Goal: Task Accomplishment & Management: Manage account settings

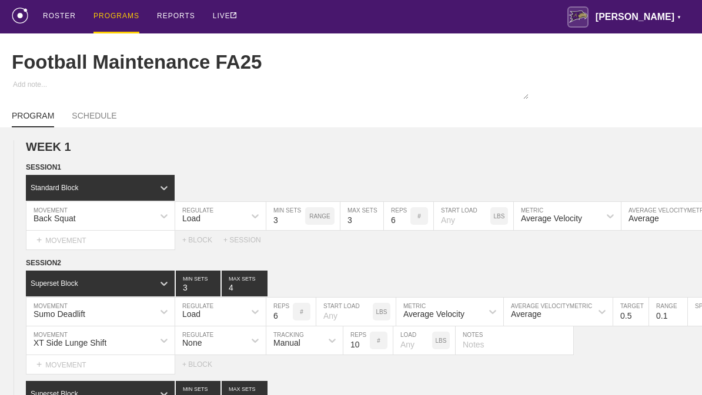
click at [118, 15] on div "PROGRAMS" at bounding box center [116, 16] width 46 height 33
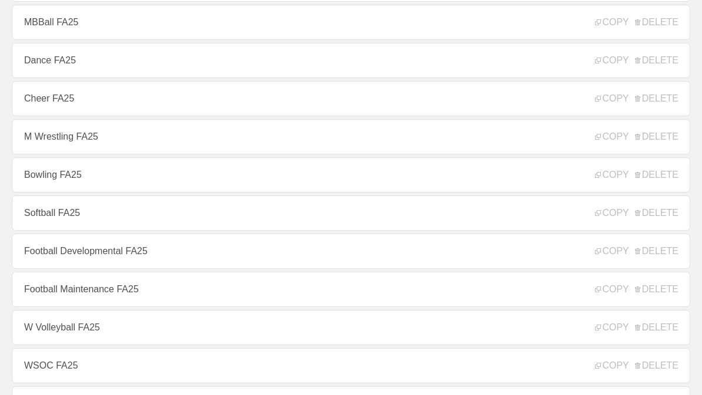
scroll to position [217, 0]
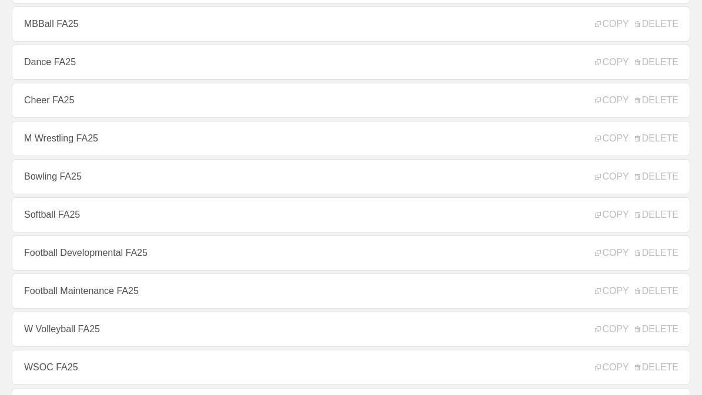
click at [167, 266] on link "Football Developmental FA25" at bounding box center [351, 253] width 678 height 35
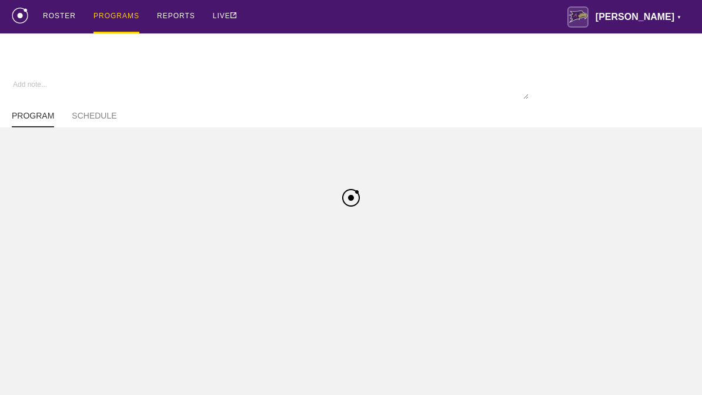
type textarea "x"
type input "Football Developmental FA25"
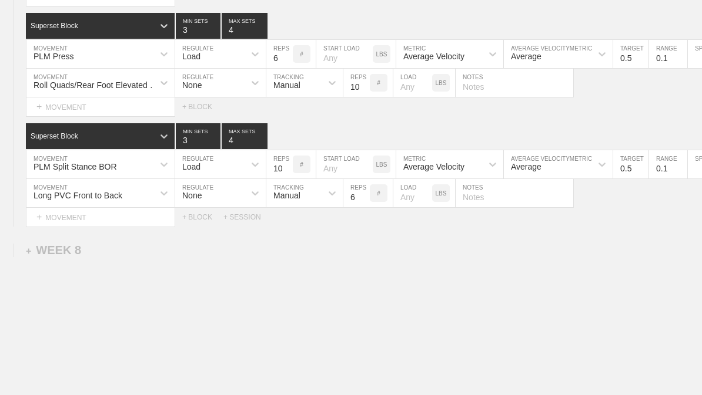
scroll to position [9612, 0]
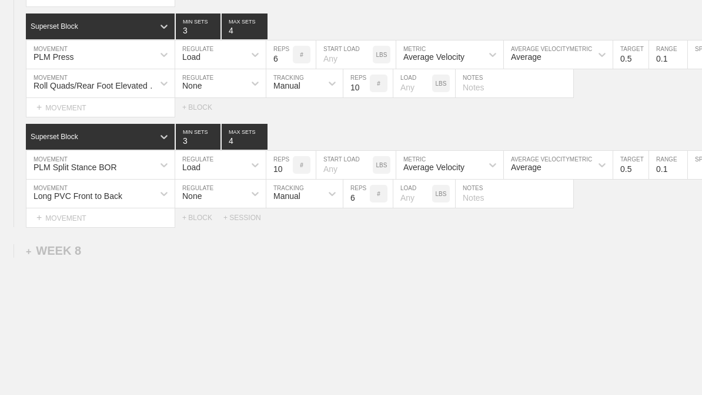
click at [51, 258] on div "+ WEEK 8" at bounding box center [53, 251] width 55 height 14
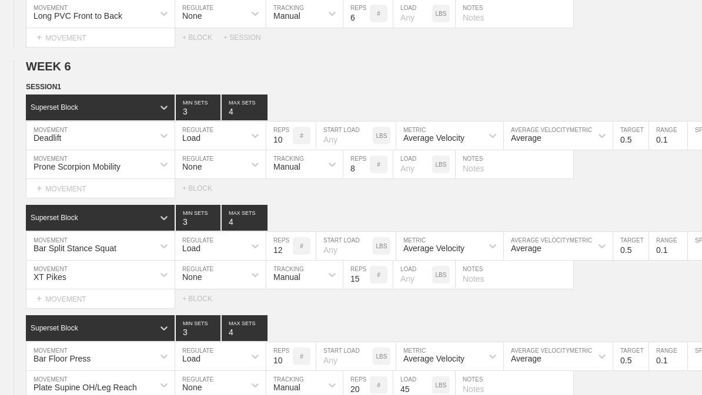
scroll to position [6840, 0]
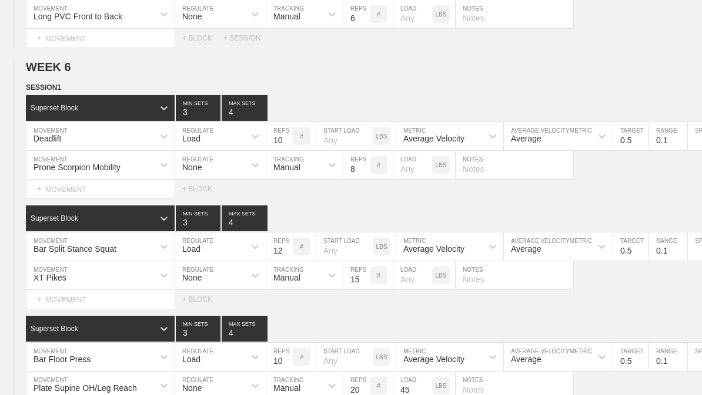
click at [0, 0] on circle at bounding box center [0, 0] width 0 height 0
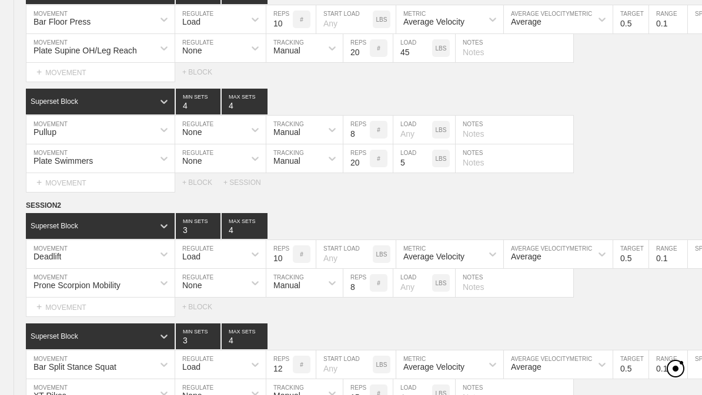
scroll to position [7208, 0]
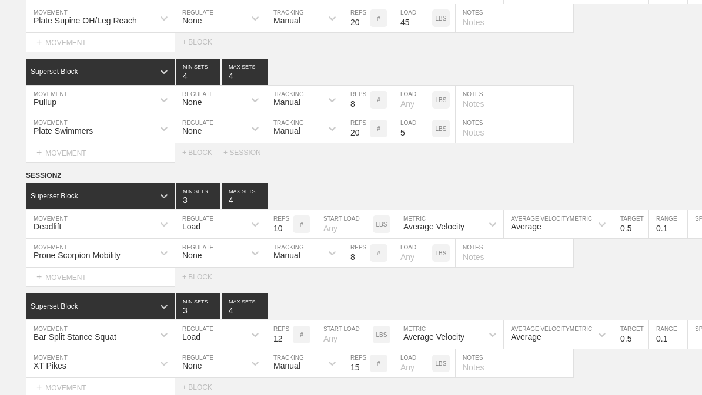
click at [0, 0] on div at bounding box center [0, 0] width 0 height 0
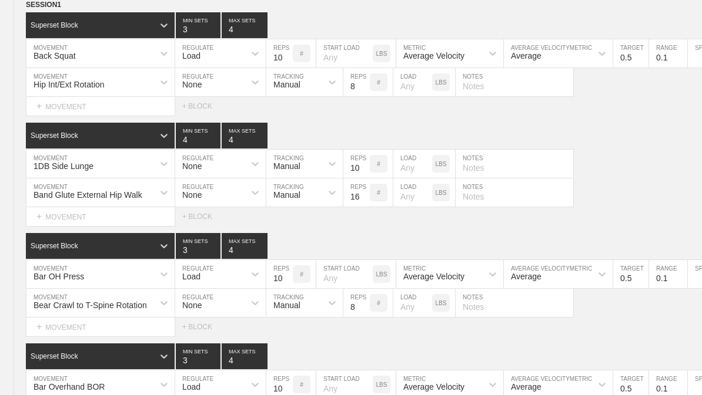
scroll to position [0, 0]
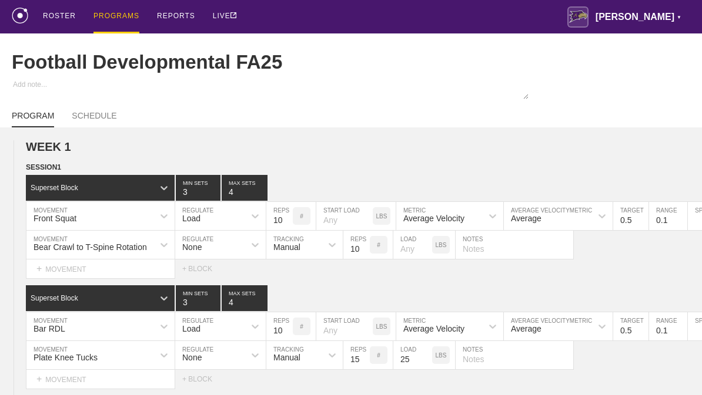
click at [122, 11] on div "PROGRAMS" at bounding box center [116, 16] width 46 height 33
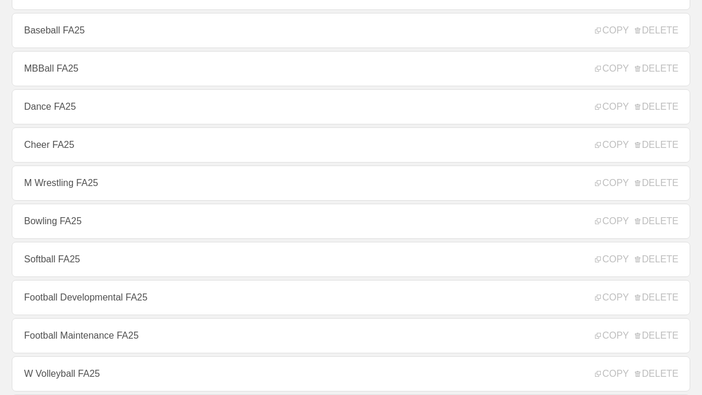
scroll to position [173, 0]
click at [157, 344] on link "Football Maintenance FA25" at bounding box center [351, 335] width 678 height 35
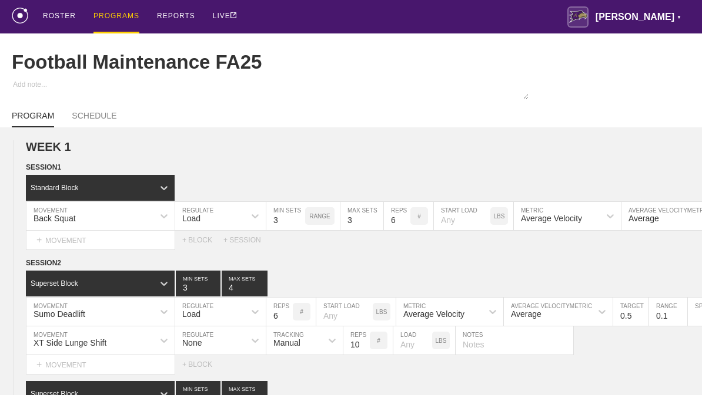
type textarea "x"
type input "Football Maintenance FA25"
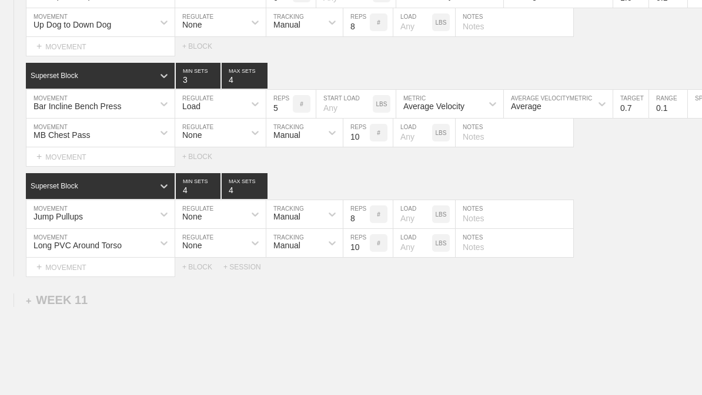
scroll to position [8489, 0]
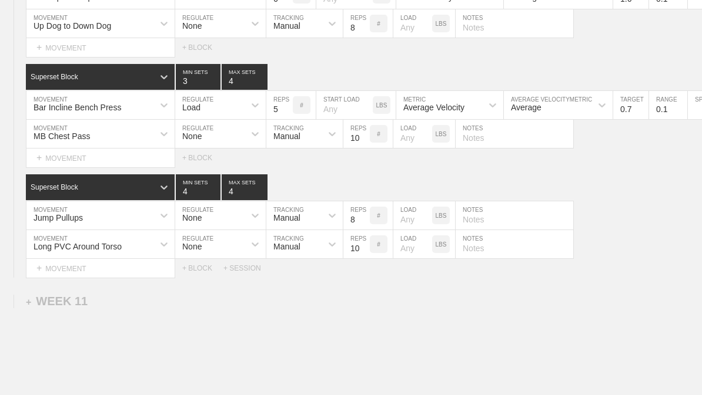
click at [74, 308] on div "+ WEEK 11" at bounding box center [57, 302] width 62 height 14
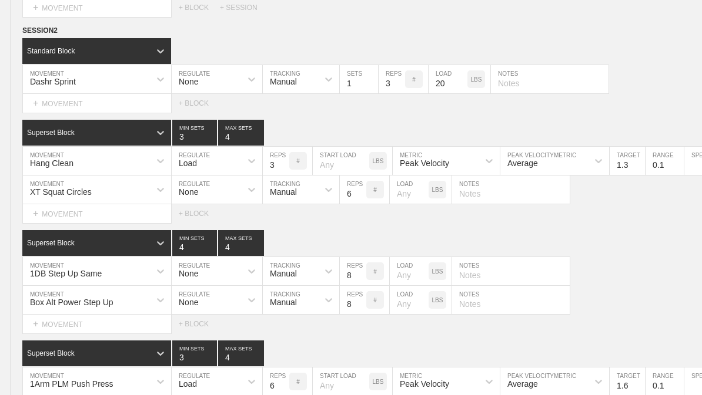
scroll to position [5689, 0]
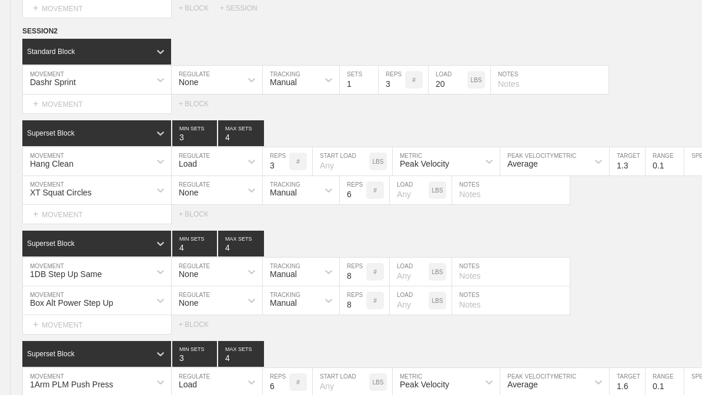
click at [31, 35] on span "SESSION 2" at bounding box center [39, 31] width 35 height 8
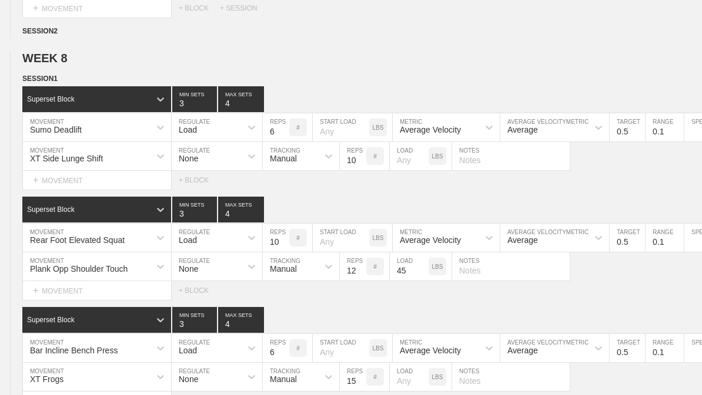
click at [0, 0] on circle at bounding box center [0, 0] width 0 height 0
click at [259, 39] on div "SESSION 2" at bounding box center [360, 32] width 676 height 14
click at [58, 35] on span "SESSION 2" at bounding box center [39, 31] width 35 height 8
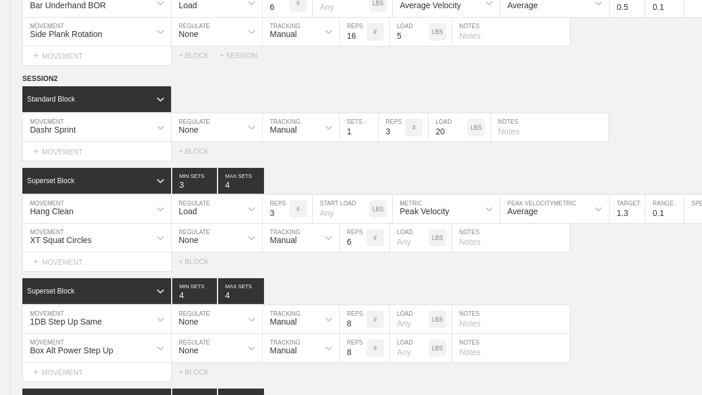
scroll to position [5641, 0]
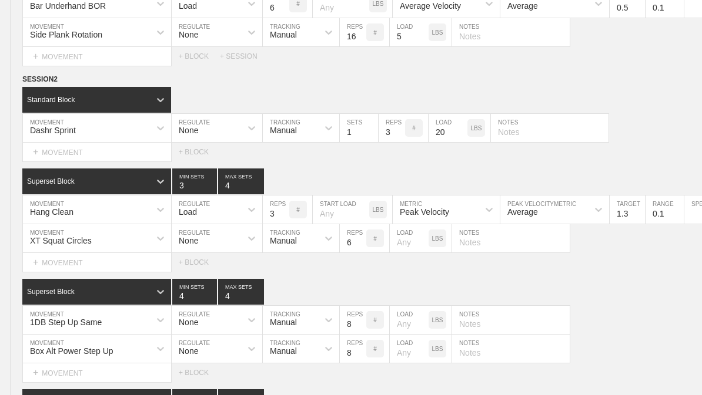
click at [33, 83] on span "SESSION 2" at bounding box center [39, 79] width 35 height 8
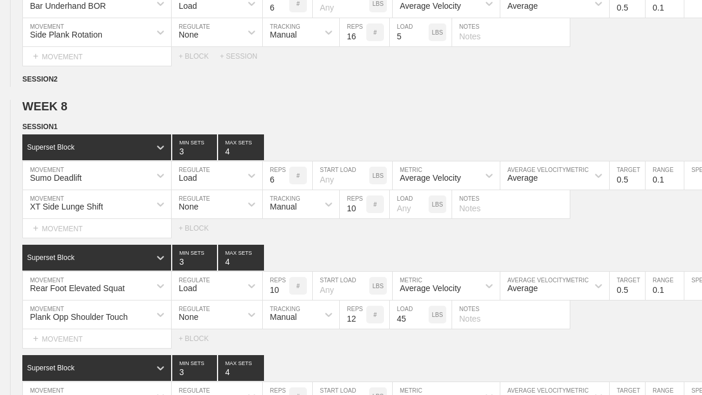
click at [57, 83] on span "SESSION 2" at bounding box center [39, 79] width 35 height 8
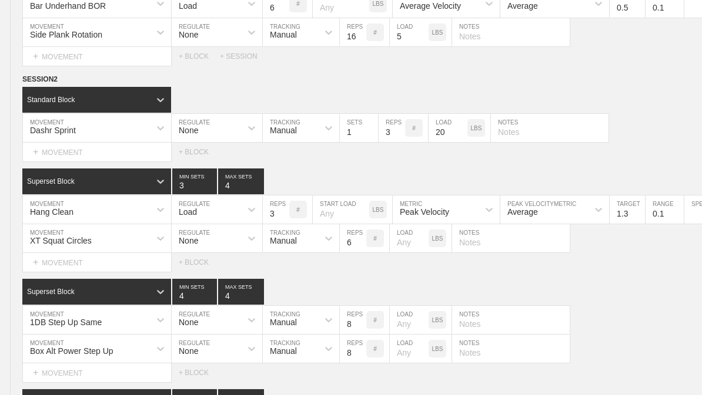
click at [0, 0] on circle at bounding box center [0, 0] width 0 height 0
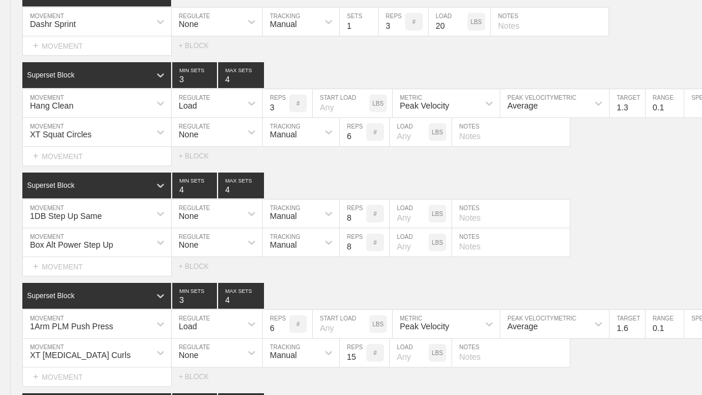
scroll to position [8851, 0]
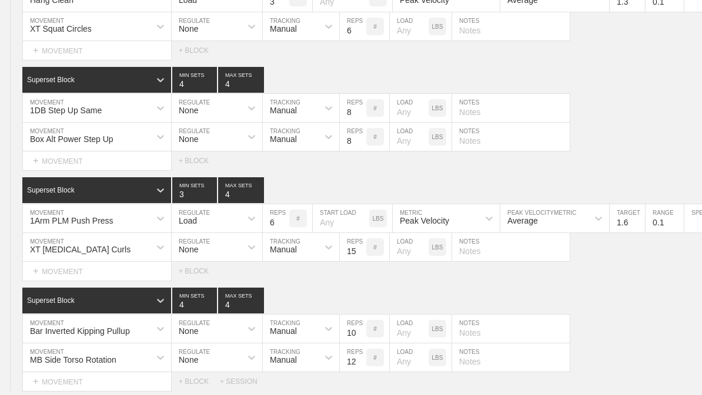
type textarea "x"
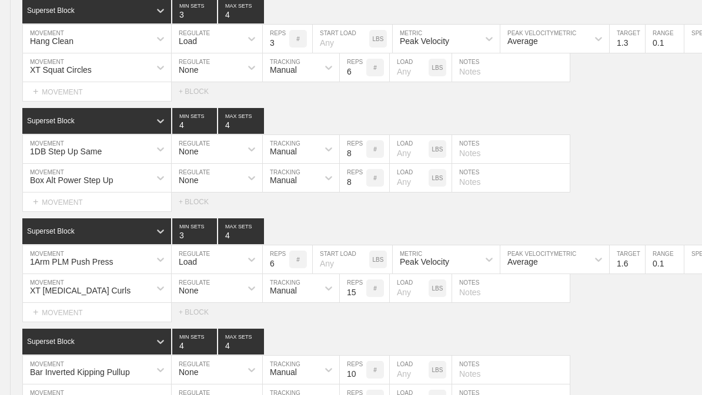
scroll to position [8884, 0]
